Goal: Task Accomplishment & Management: Manage account settings

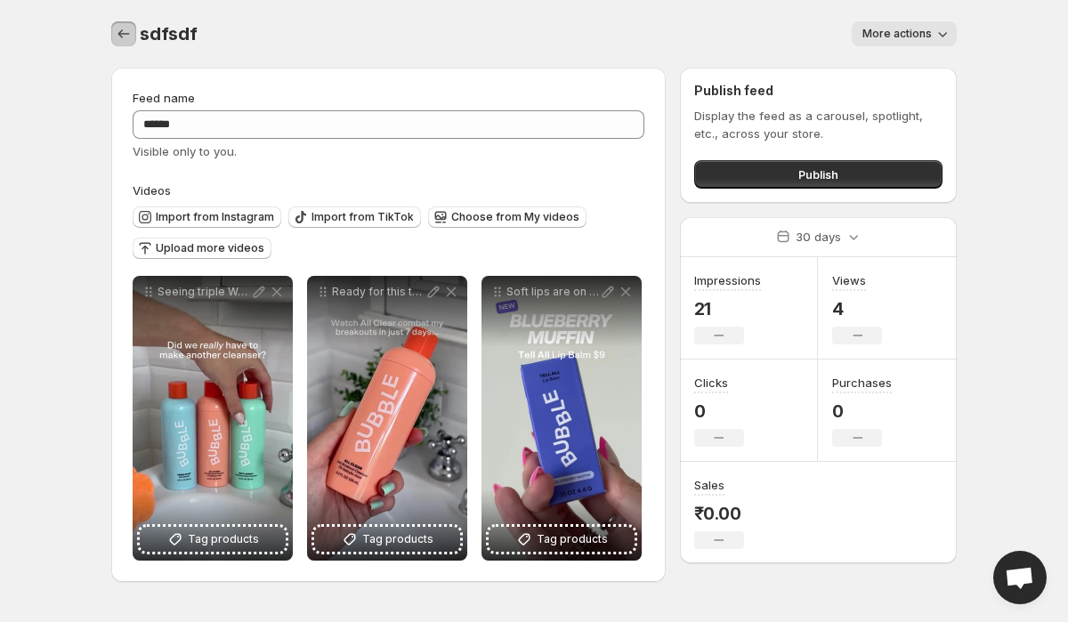
click at [133, 34] on button "Settings" at bounding box center [123, 33] width 25 height 25
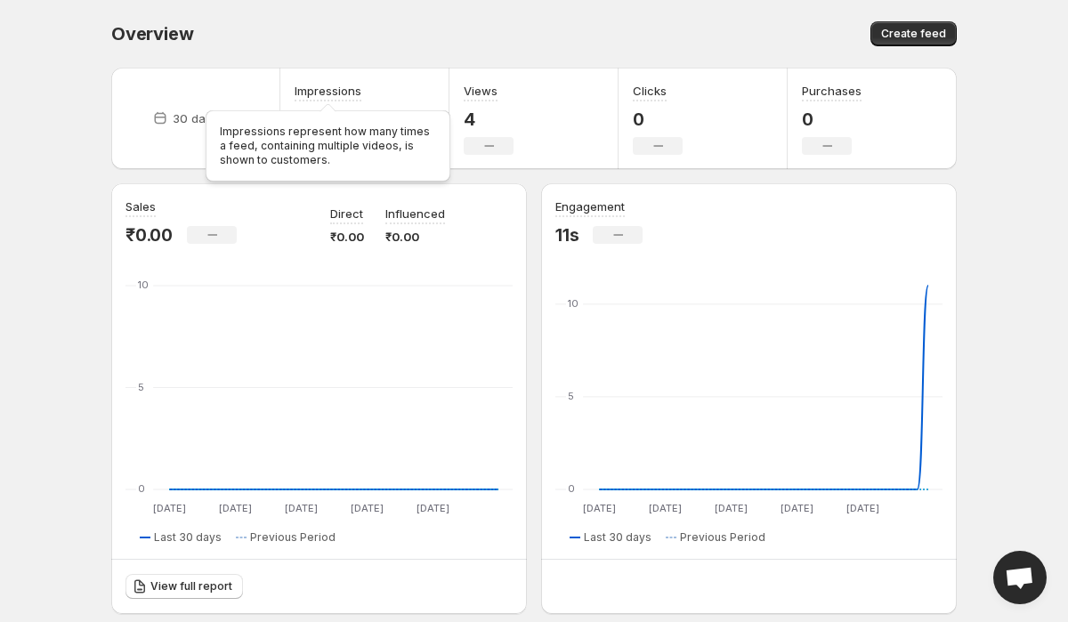
click at [223, 118] on div "Impressions represent how many times a feed, containing multiple videos, is sho…" at bounding box center [328, 142] width 252 height 85
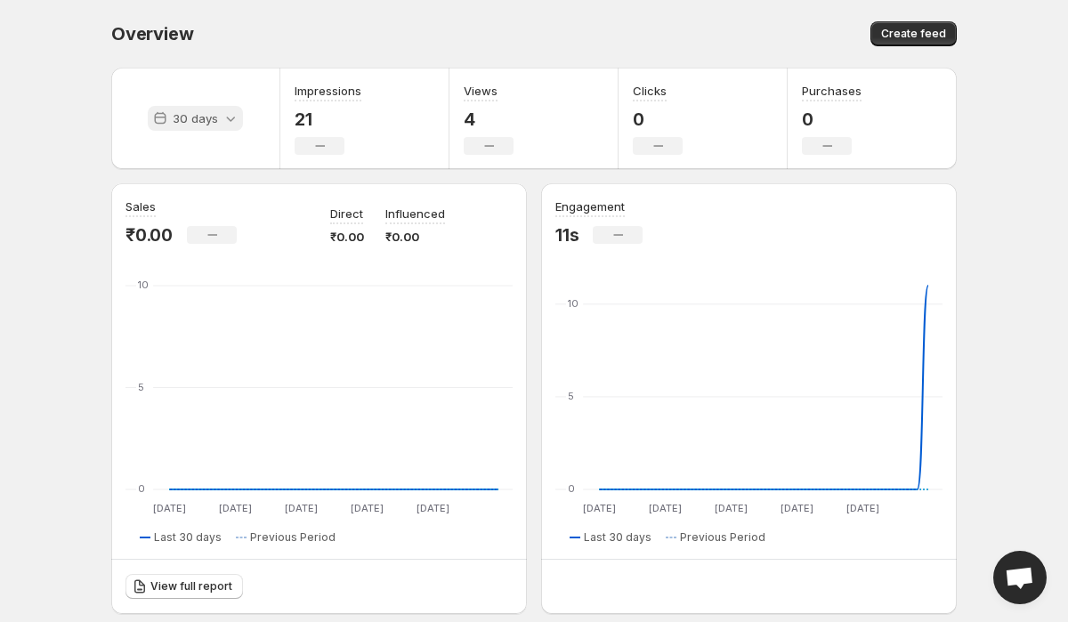
click at [184, 118] on p "30 days" at bounding box center [195, 118] width 45 height 18
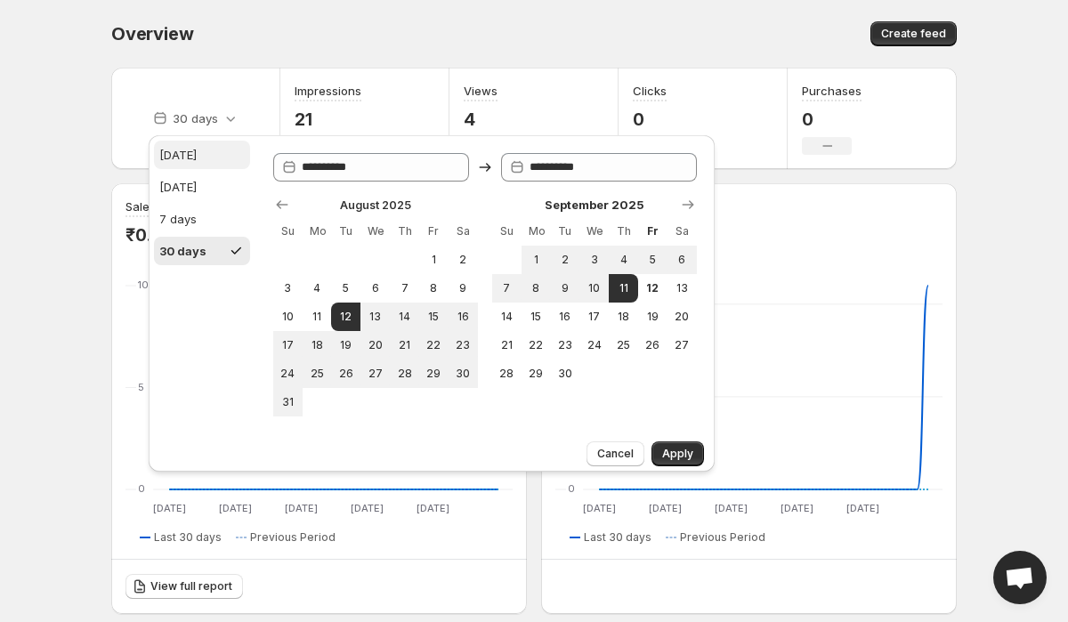
click at [191, 157] on div "Today" at bounding box center [177, 155] width 37 height 18
type input "**********"
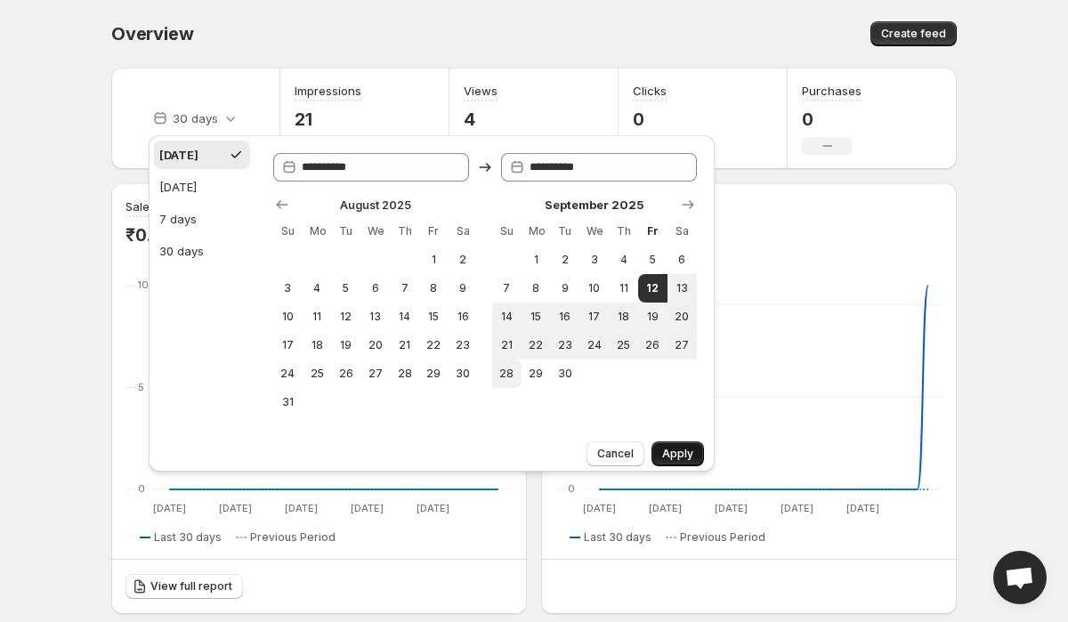
click at [665, 450] on span "Apply" at bounding box center [677, 454] width 31 height 14
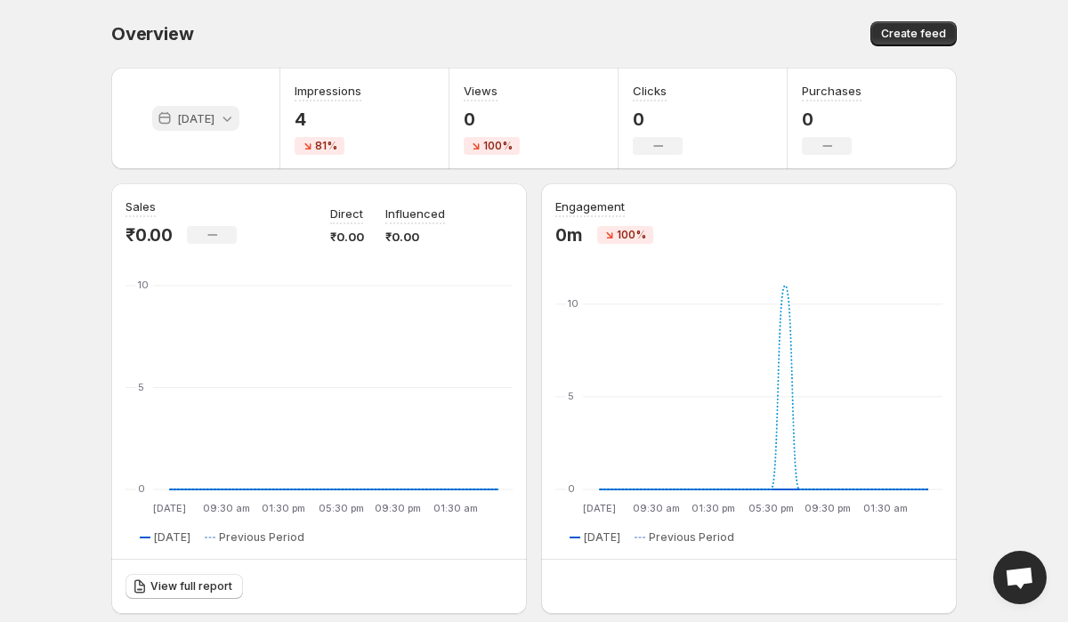
click at [203, 120] on p "Today" at bounding box center [195, 118] width 37 height 18
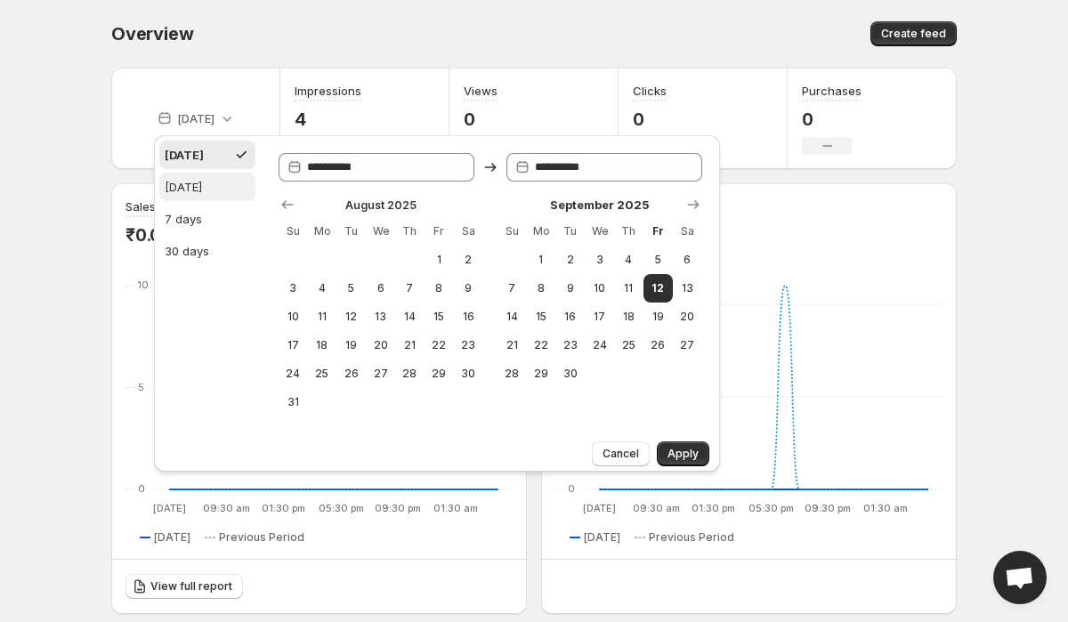
click at [202, 180] on div "Yesterday" at bounding box center [183, 187] width 37 height 18
type input "**********"
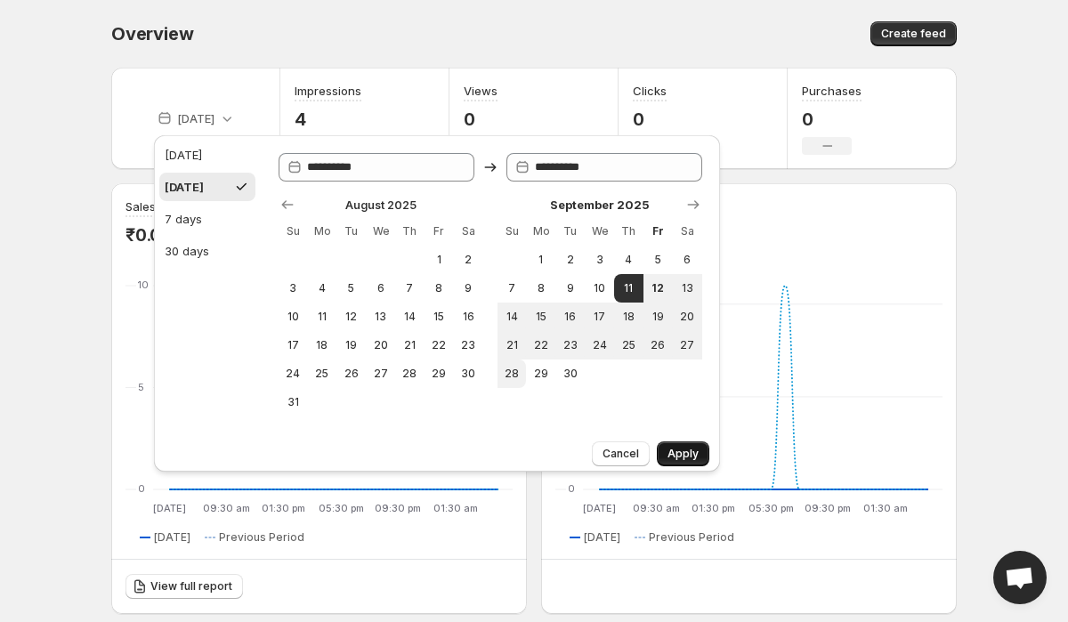
click at [682, 443] on button "Apply" at bounding box center [683, 454] width 53 height 25
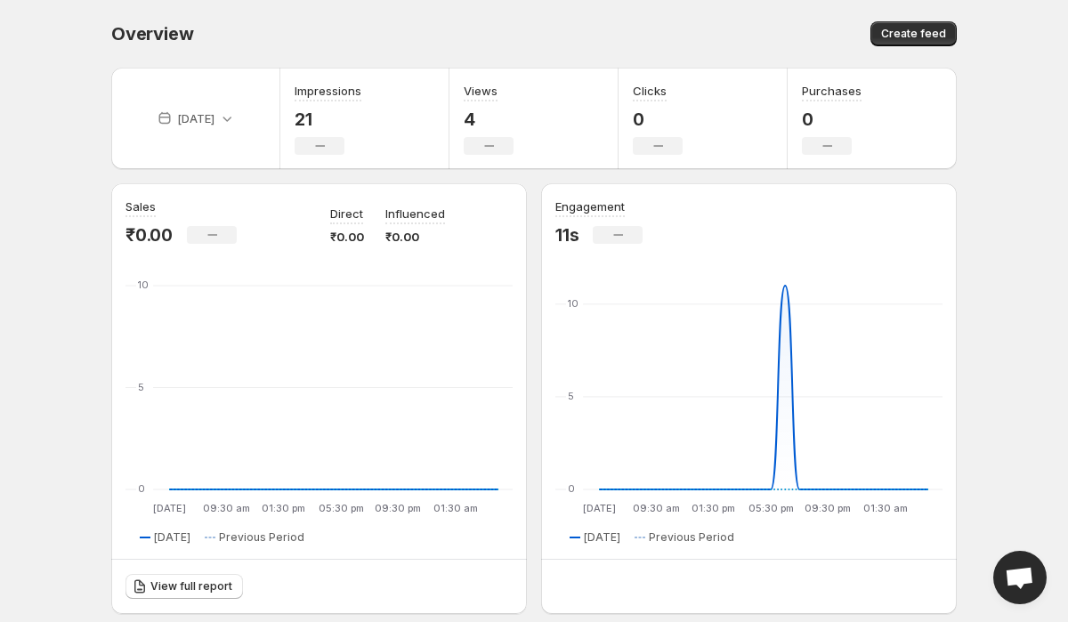
click at [146, 33] on span "Overview" at bounding box center [152, 33] width 82 height 21
click at [259, 33] on div "Overview" at bounding box center [318, 33] width 414 height 25
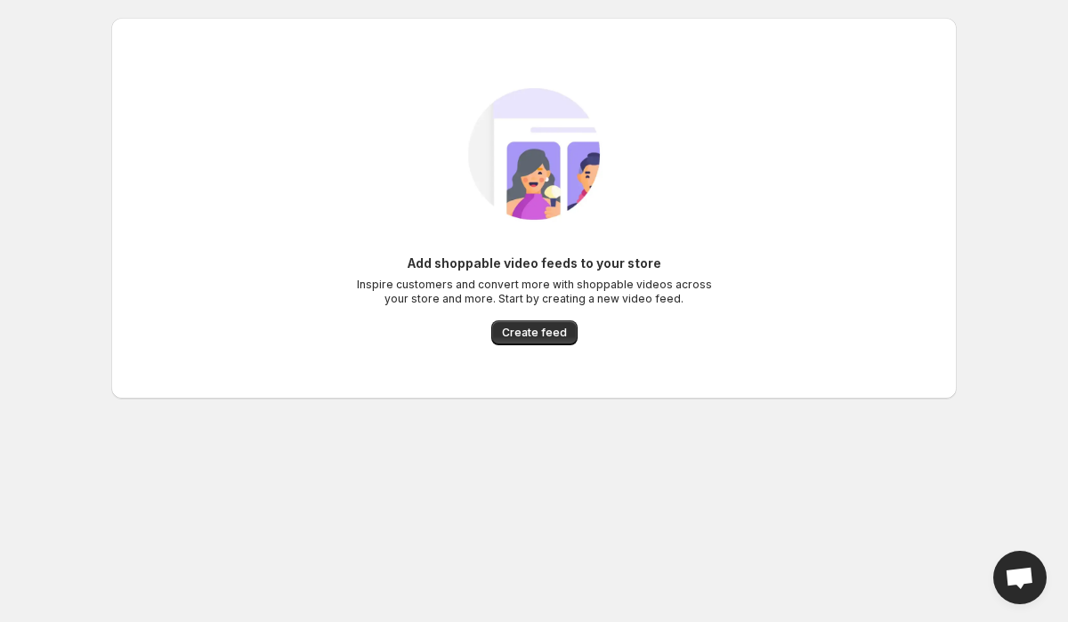
click at [137, 10] on div "Add shoppable video feeds to your store Inspire customers and convert more with…" at bounding box center [527, 201] width 860 height 395
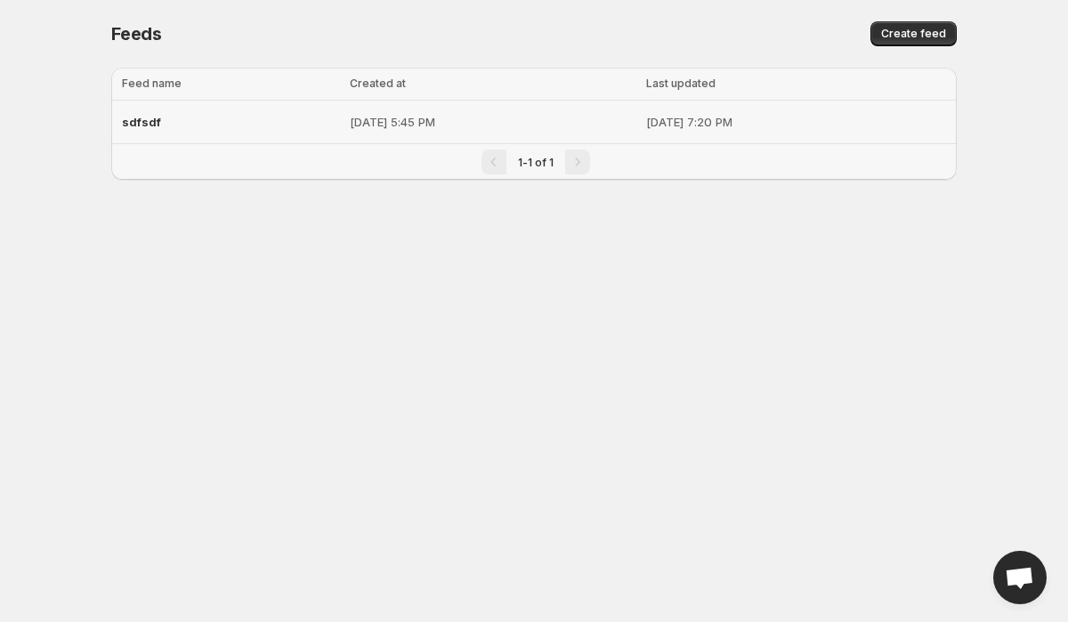
click at [288, 122] on td "sdfsdf" at bounding box center [227, 123] width 233 height 44
click at [150, 133] on div "sdfsdf" at bounding box center [230, 122] width 217 height 32
click at [199, 119] on div "sdfsdf" at bounding box center [230, 122] width 217 height 32
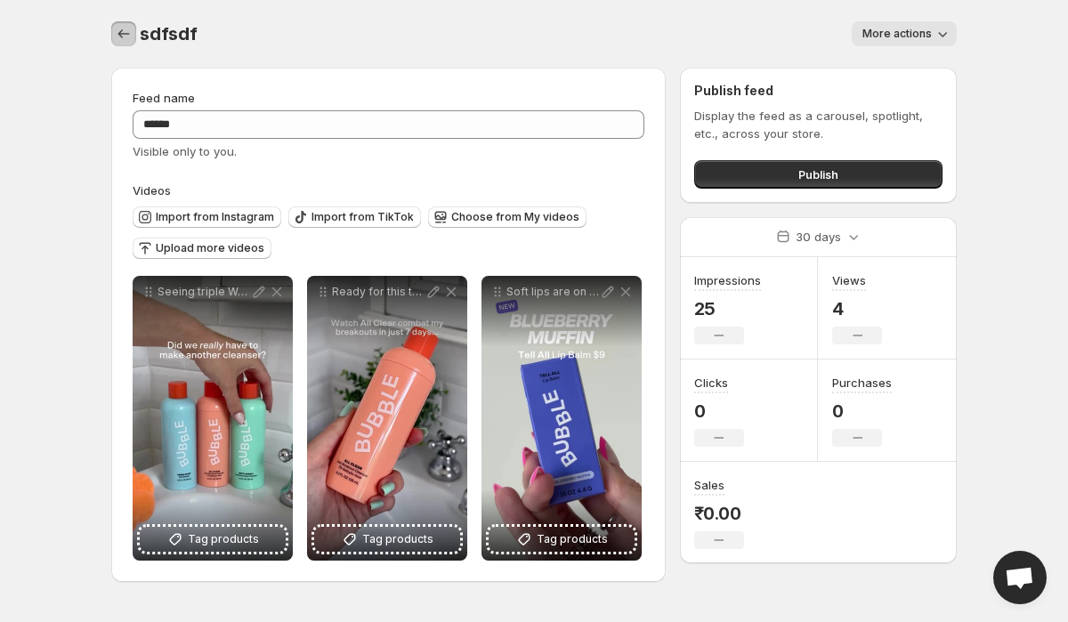
click at [116, 30] on icon "Settings" at bounding box center [124, 34] width 18 height 18
